Goal: Find specific page/section: Find specific page/section

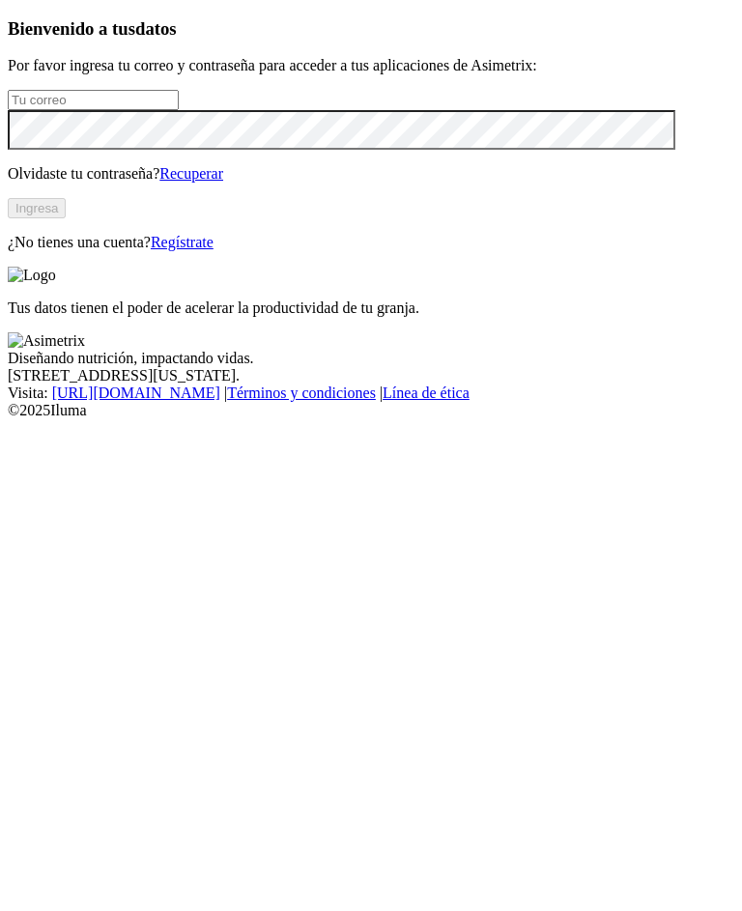
type input "[EMAIL_ADDRESS][DOMAIN_NAME]"
click input "submit" at bounding box center [0, 0] width 0 height 0
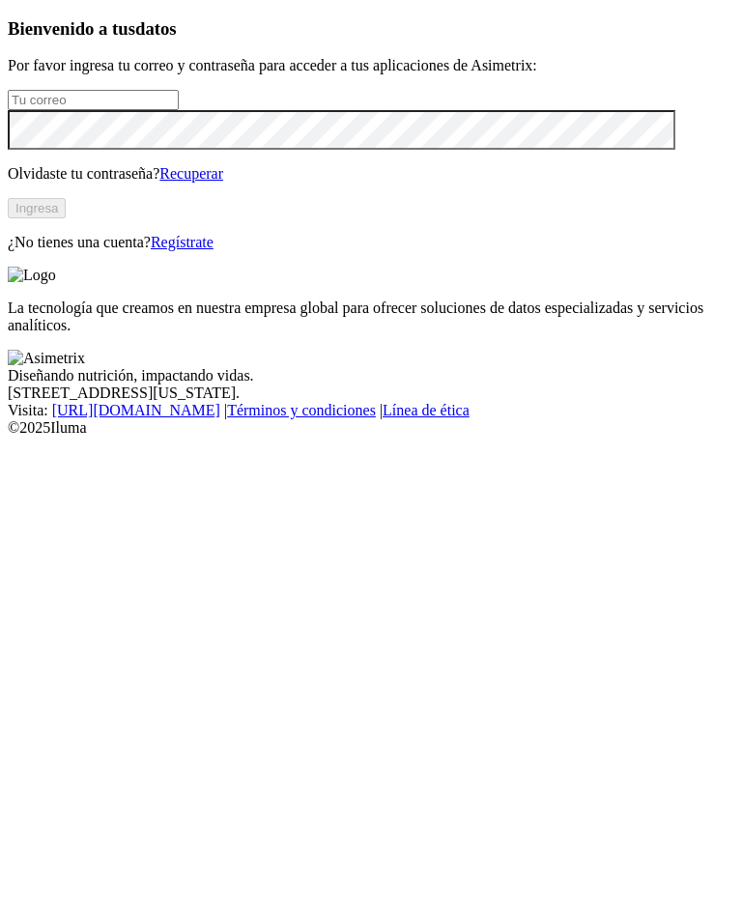
type input "[EMAIL_ADDRESS][DOMAIN_NAME]"
click input "submit" at bounding box center [0, 0] width 0 height 0
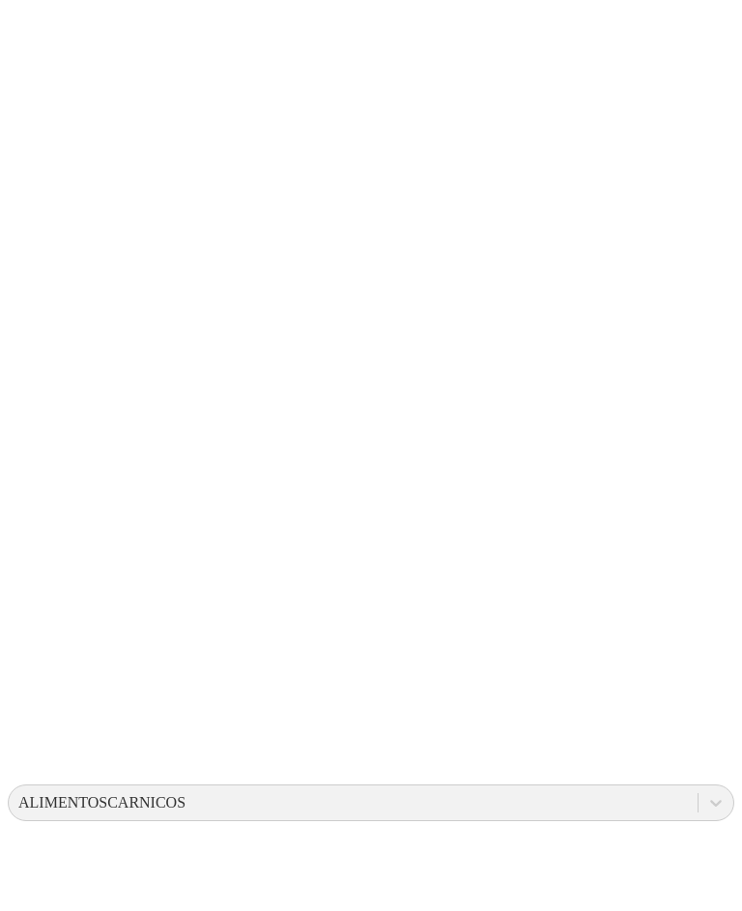
click at [29, 34] on icon at bounding box center [38, 394] width 60 height 772
click at [15, 24] on icon at bounding box center [38, 394] width 60 height 772
